Goal: Navigation & Orientation: Find specific page/section

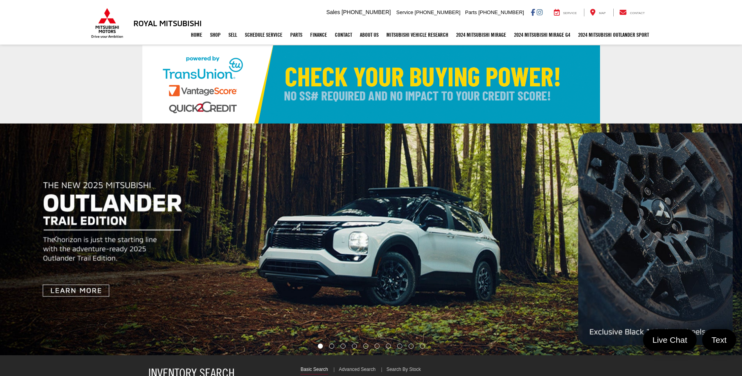
select select "Mitsubishi"
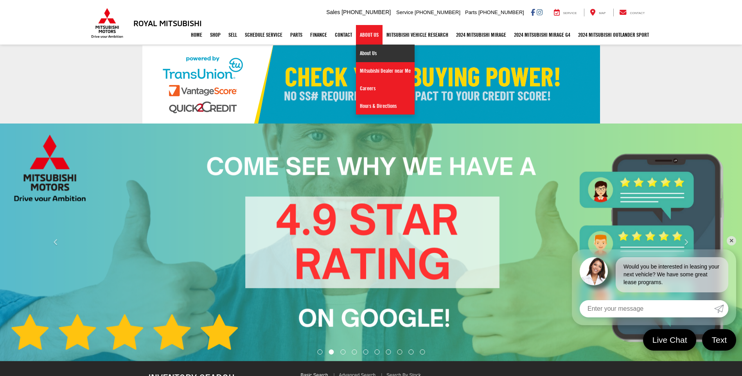
click at [366, 55] on link "About Us" at bounding box center [385, 54] width 59 height 18
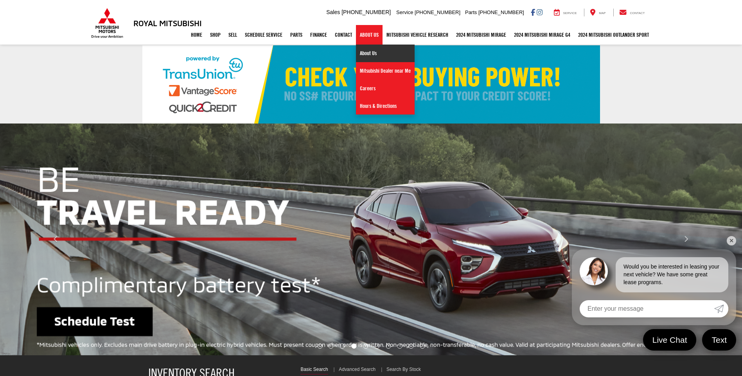
click at [361, 56] on link "About Us" at bounding box center [385, 54] width 59 height 18
